Goal: Check status: Check status

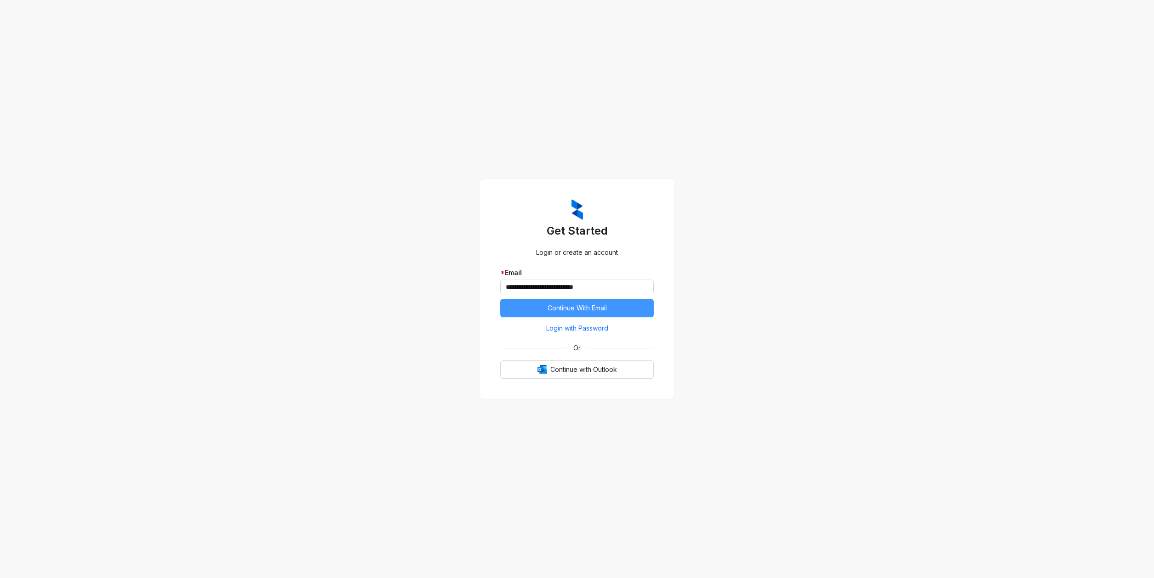
click at [565, 307] on span "Continue With Email" at bounding box center [577, 308] width 59 height 10
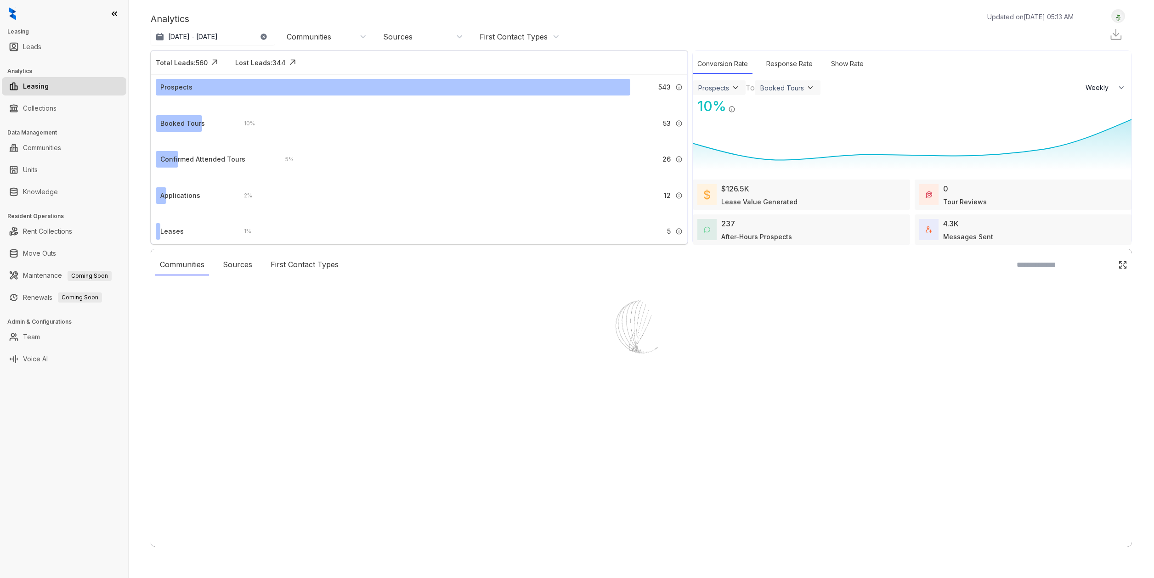
select select "******"
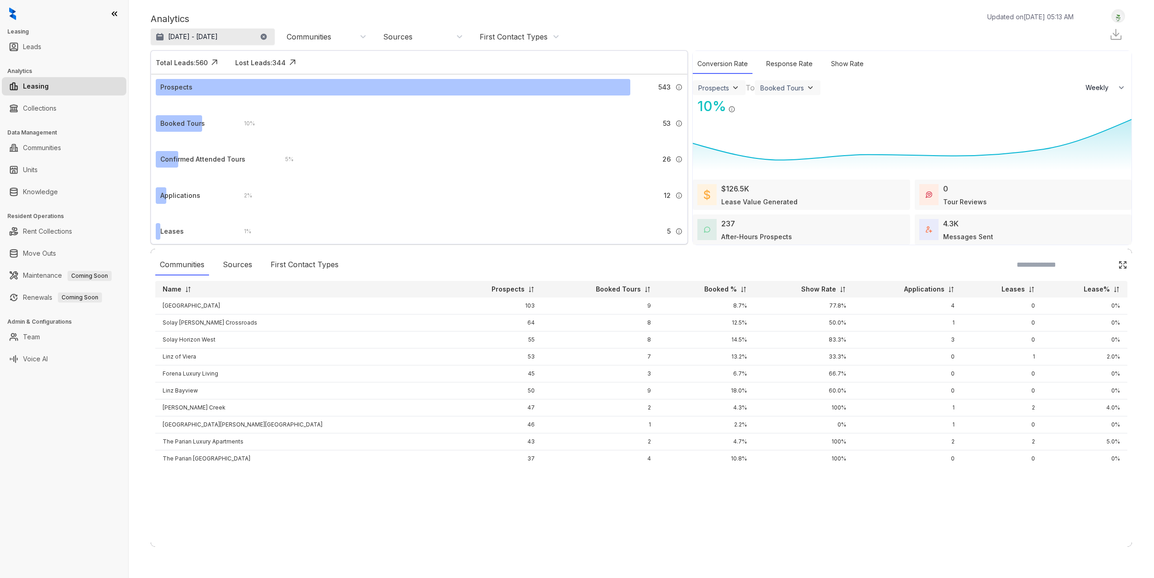
click at [213, 36] on p "[DATE] - [DATE]" at bounding box center [193, 36] width 50 height 9
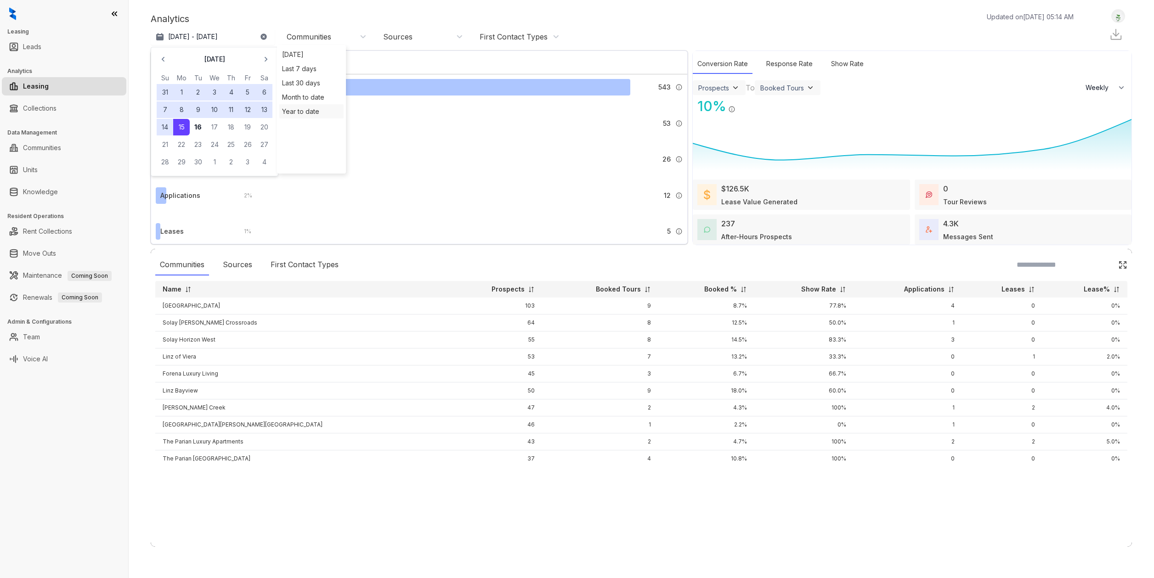
click at [299, 112] on div "Year to date" at bounding box center [311, 111] width 64 height 14
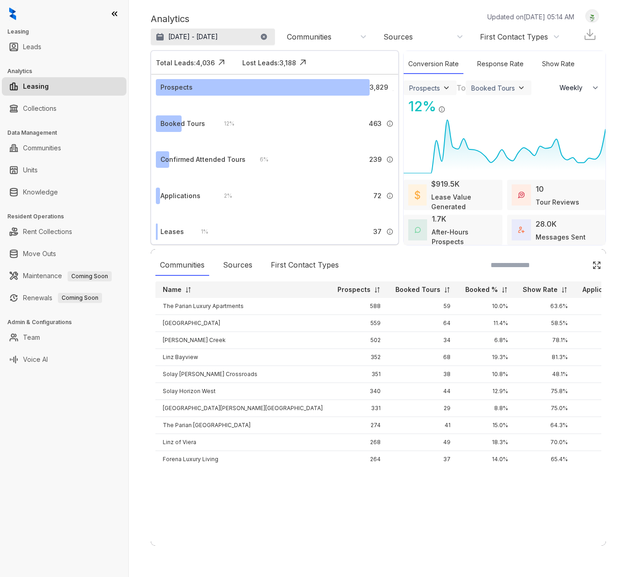
click at [205, 40] on p "[DATE] - [DATE]" at bounding box center [193, 36] width 50 height 9
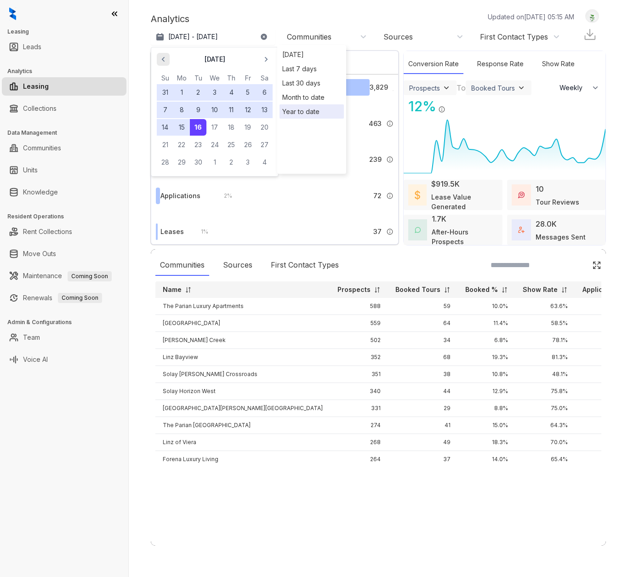
click at [167, 60] on icon "button" at bounding box center [163, 59] width 9 height 9
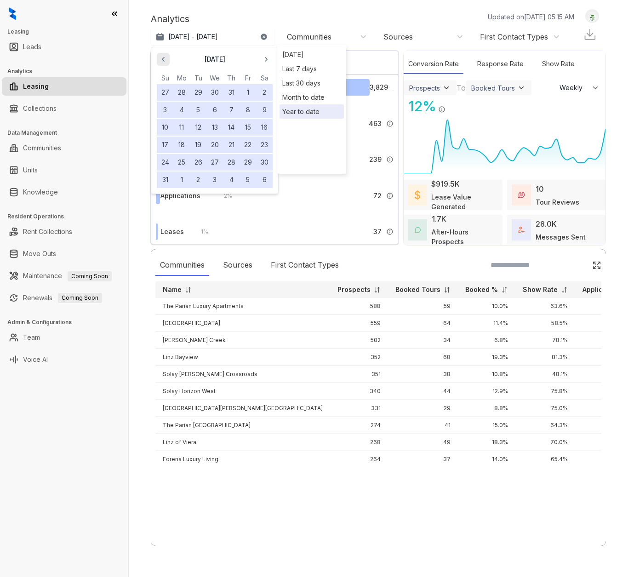
click at [167, 60] on icon "button" at bounding box center [163, 59] width 9 height 9
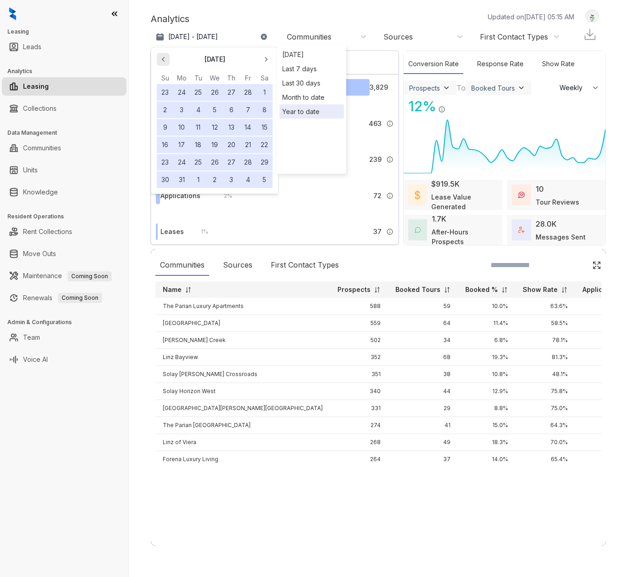
click at [167, 60] on icon "button" at bounding box center [163, 59] width 9 height 9
click at [181, 142] on button "17" at bounding box center [181, 144] width 17 height 17
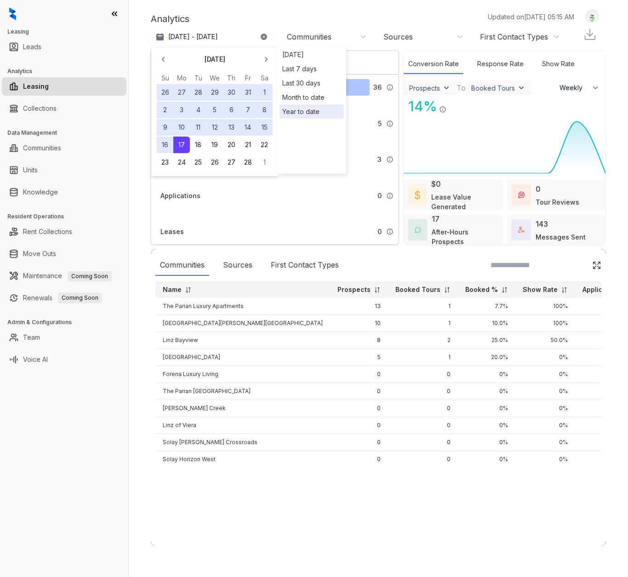
click at [185, 143] on button "17" at bounding box center [181, 144] width 17 height 17
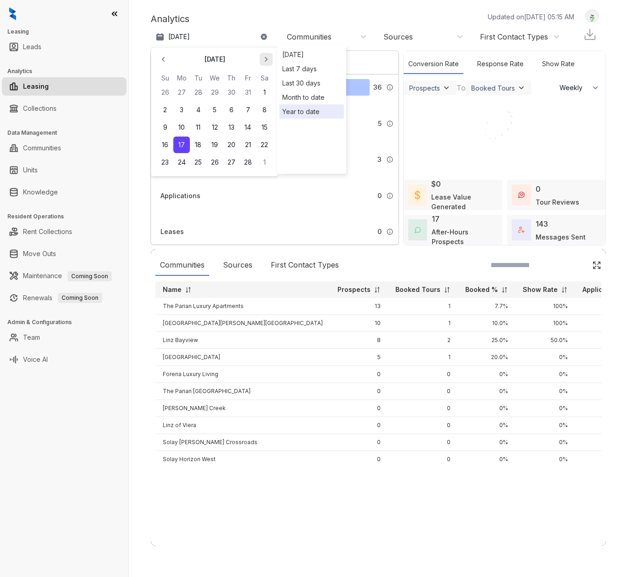
click at [265, 60] on icon "button" at bounding box center [266, 59] width 3 height 5
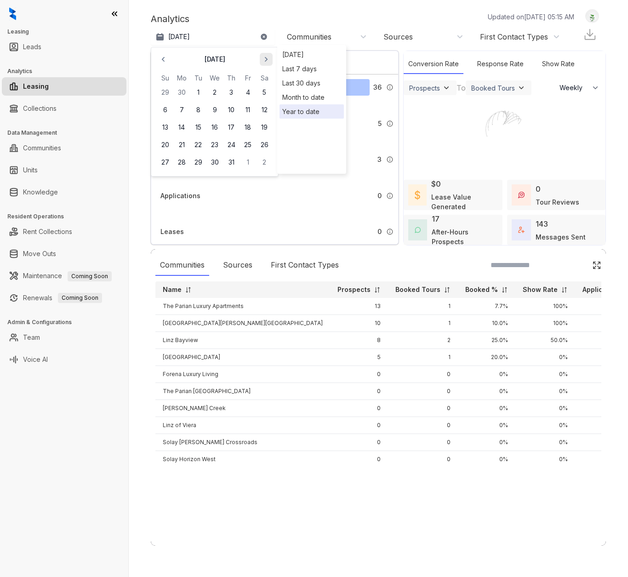
click at [265, 60] on icon "button" at bounding box center [266, 59] width 3 height 5
click at [197, 127] on button "16" at bounding box center [198, 127] width 17 height 17
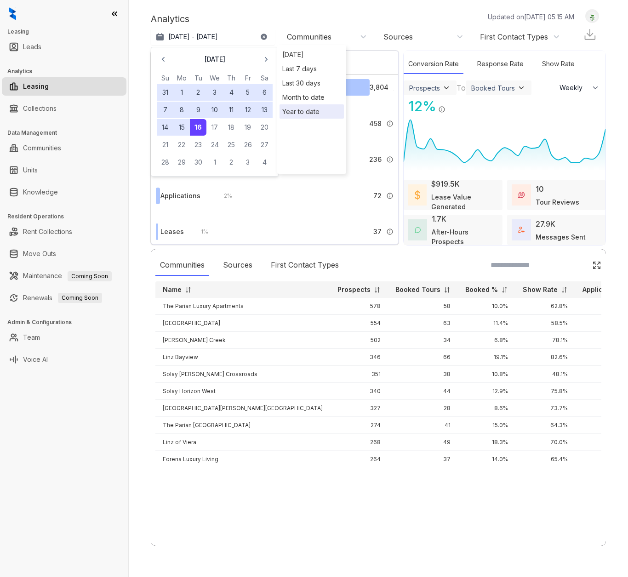
click at [338, 23] on div "Analytics Updated on [DATE] 05:15 AM" at bounding box center [367, 19] width 432 height 14
